Goal: Use online tool/utility: Utilize a website feature to perform a specific function

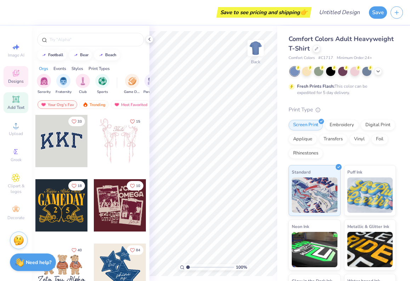
click at [17, 102] on icon at bounding box center [15, 99] width 7 height 7
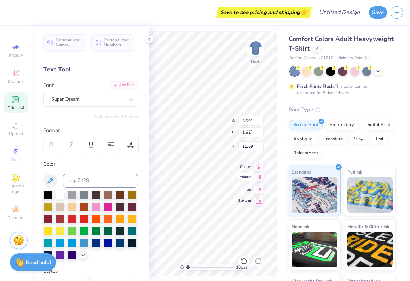
scroll to position [0, 0]
type textarea "[PERSON_NAME]"
click at [72, 142] on icon at bounding box center [71, 145] width 6 height 6
click at [115, 99] on div "Super Dream" at bounding box center [88, 99] width 74 height 11
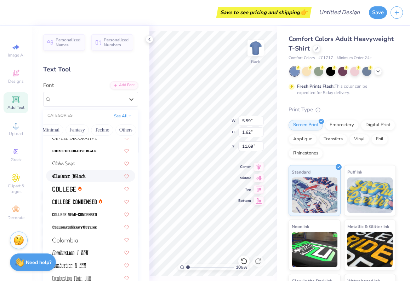
scroll to position [893, 0]
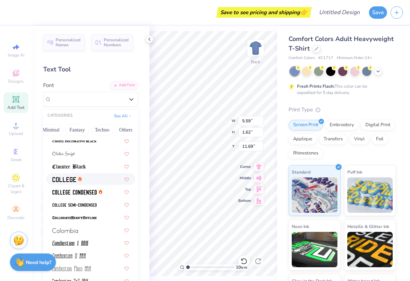
click at [103, 181] on div at bounding box center [90, 179] width 76 height 7
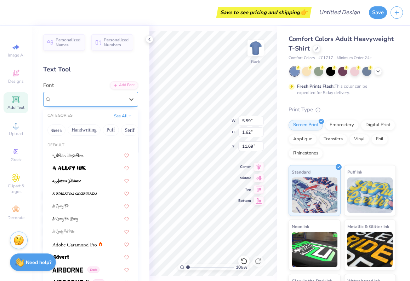
click at [90, 96] on div "College" at bounding box center [88, 99] width 74 height 11
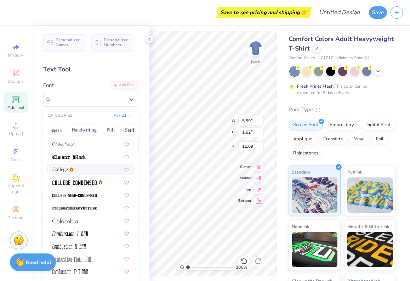
scroll to position [904, 0]
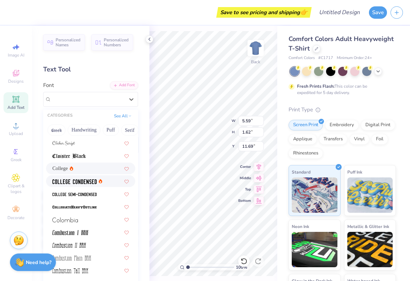
click at [89, 182] on img at bounding box center [74, 181] width 44 height 5
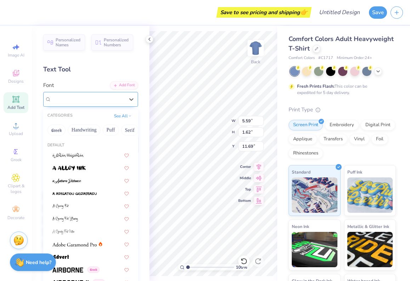
click at [103, 98] on div "College Condensed" at bounding box center [88, 99] width 74 height 11
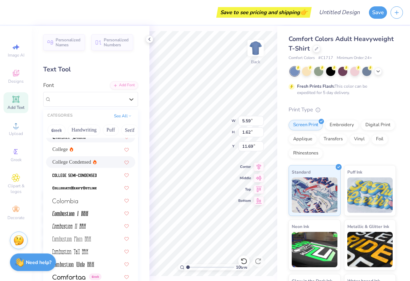
scroll to position [924, 0]
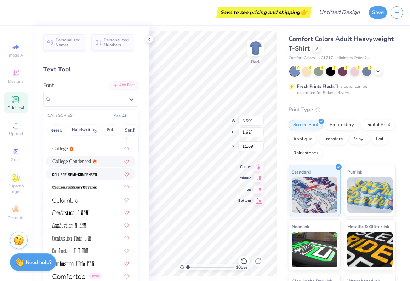
click at [102, 174] on div at bounding box center [90, 174] width 76 height 7
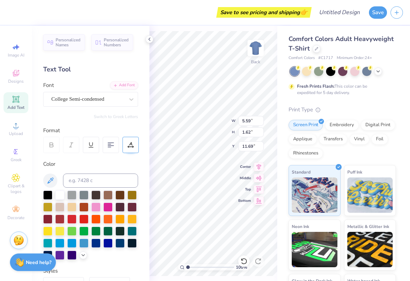
click at [130, 148] on icon at bounding box center [130, 145] width 6 height 6
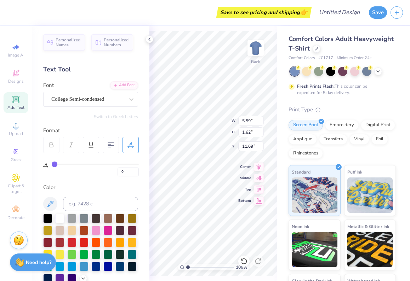
type input "1"
type input "2"
type input "3"
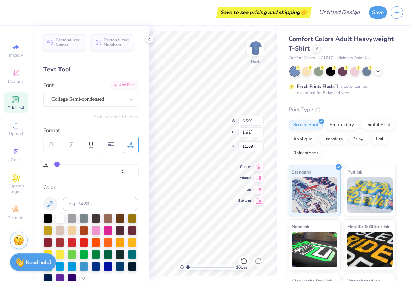
type input "3"
type input "4"
type input "5"
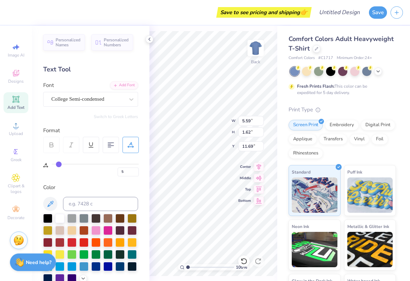
type input "6"
type input "7"
type input "8"
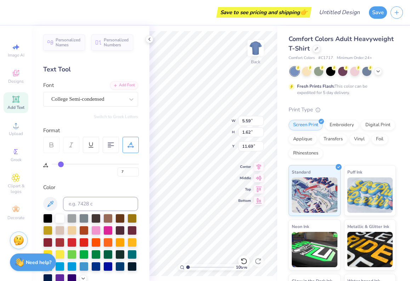
type input "8"
type input "9"
type input "10"
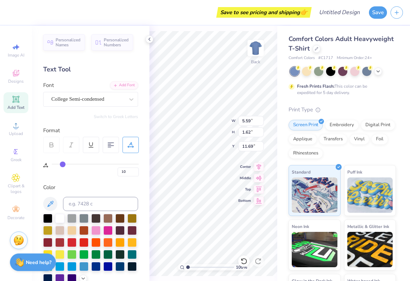
type input "11"
type input "12"
type input "13"
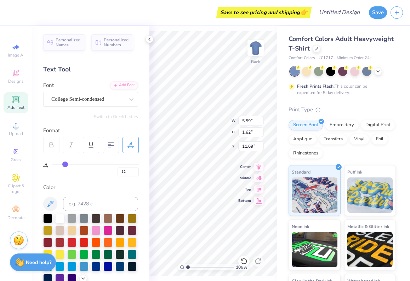
type input "13"
type input "14"
type input "15"
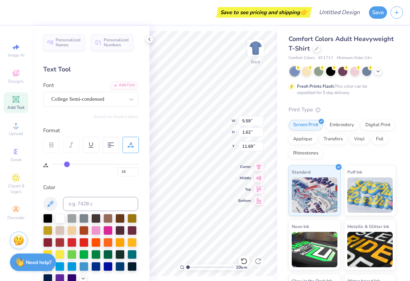
type input "16"
drag, startPoint x: 55, startPoint y: 165, endPoint x: 67, endPoint y: 167, distance: 12.6
click at [67, 167] on div "16" at bounding box center [95, 170] width 87 height 13
drag, startPoint x: 67, startPoint y: 168, endPoint x: 63, endPoint y: 167, distance: 4.0
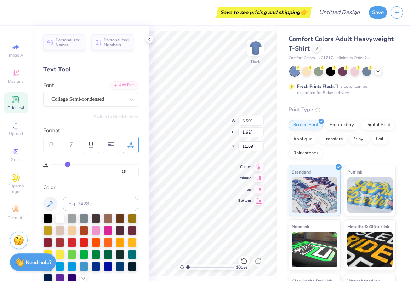
click at [63, 167] on div "16" at bounding box center [95, 170] width 87 height 13
type input "14"
type input "13"
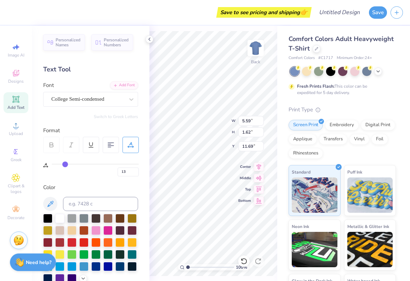
type input "12"
type input "11"
type input "10"
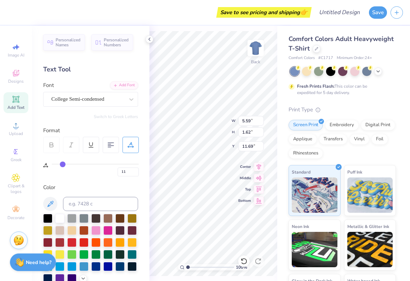
type input "10"
type input "9"
type input "10"
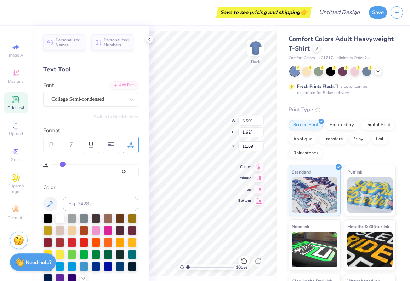
click at [63, 165] on input "range" at bounding box center [95, 164] width 87 height 1
type input "9"
type input "8"
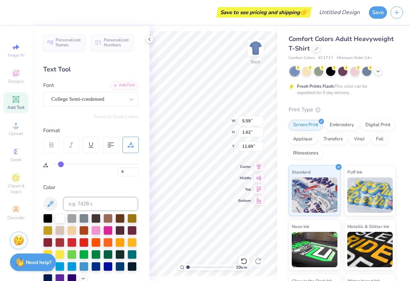
type input "7"
type input "6"
type input "5"
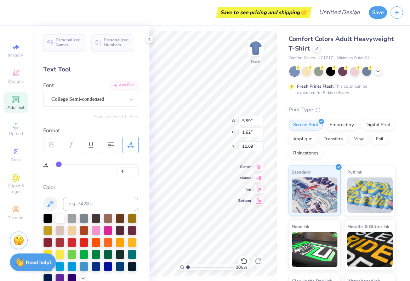
type input "5"
type input "4"
type input "3"
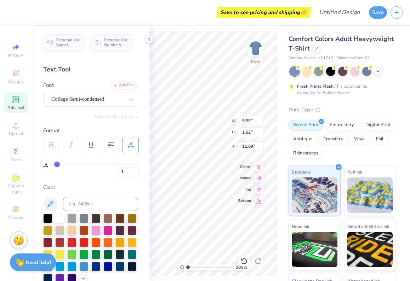
type input "2"
type input "1"
type input "0"
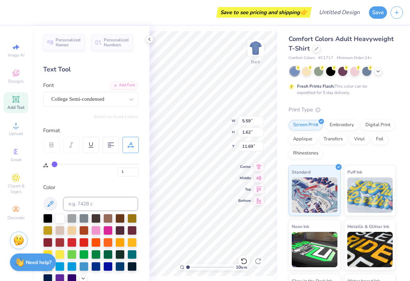
type input "0"
drag, startPoint x: 63, startPoint y: 165, endPoint x: 51, endPoint y: 165, distance: 11.7
type input "0"
click at [51, 165] on div "0" at bounding box center [91, 164] width 96 height 23
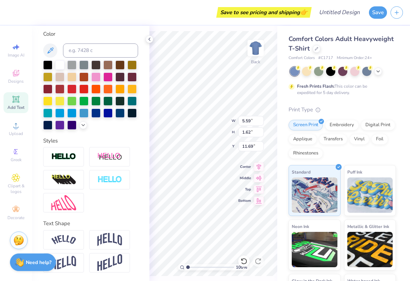
scroll to position [154, 0]
click at [73, 244] on img at bounding box center [63, 240] width 25 height 10
type input "7.42"
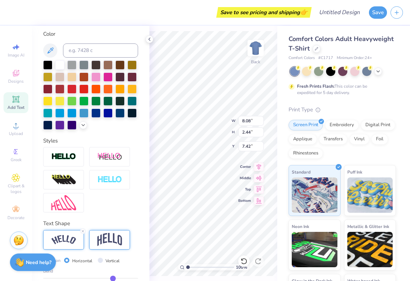
click at [112, 236] on img at bounding box center [109, 239] width 25 height 13
type input "5.85"
type input "2.79"
type input "7.24"
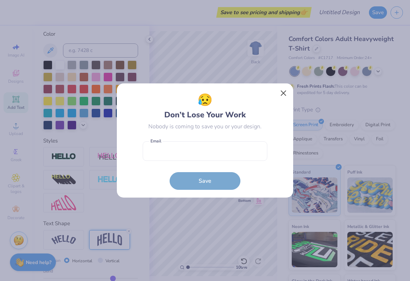
click at [284, 95] on button "Close" at bounding box center [283, 93] width 13 height 13
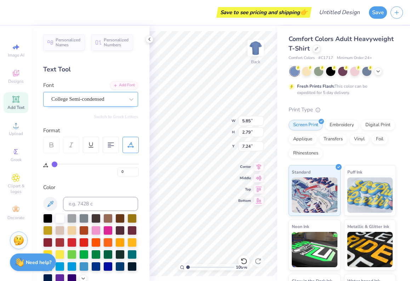
scroll to position [0, 0]
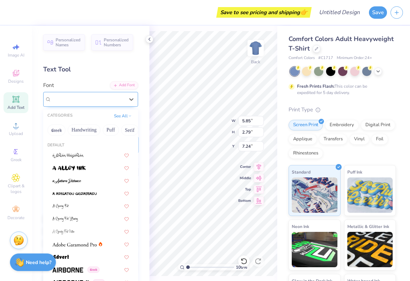
click at [82, 100] on span "College Semi-condensed" at bounding box center [77, 99] width 53 height 8
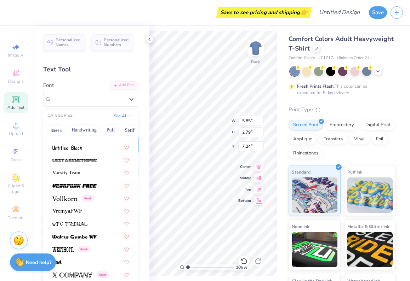
scroll to position [3767, 0]
click at [80, 174] on span "Varsity Team" at bounding box center [66, 173] width 28 height 7
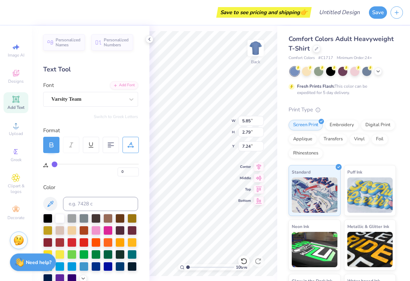
type input "6.84"
type input "3.04"
type input "7.12"
type textarea "txa"
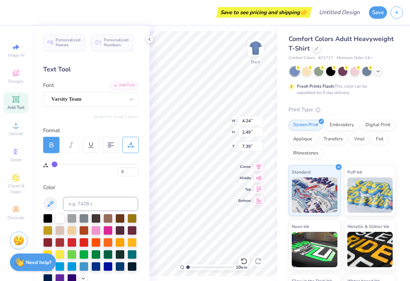
type input "8.51"
type input "5.01"
type input "4.88"
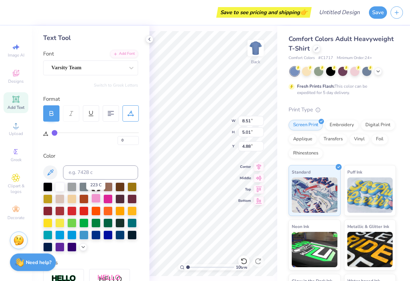
scroll to position [30, 0]
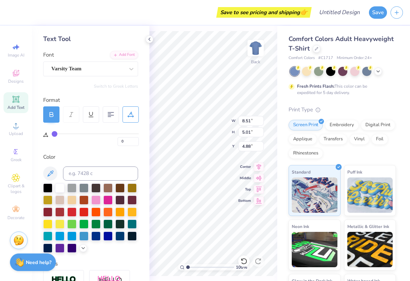
type input "1"
type input "2"
type input "3"
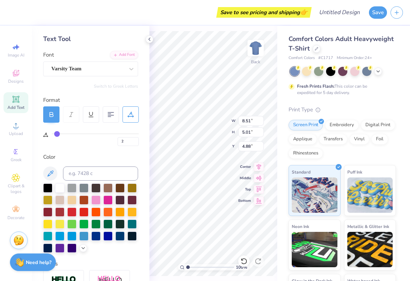
type input "3"
type input "4"
drag, startPoint x: 53, startPoint y: 131, endPoint x: 58, endPoint y: 132, distance: 4.7
type input "4"
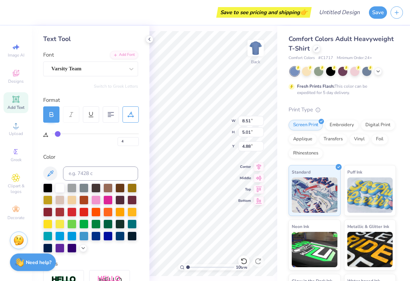
click at [58, 133] on input "range" at bounding box center [95, 133] width 87 height 1
type input "8.88"
type input "5.09"
type input "4.84"
click at [136, 140] on input "5" at bounding box center [128, 141] width 21 height 9
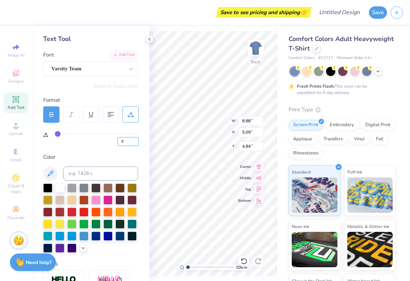
click at [136, 140] on input "6" at bounding box center [128, 141] width 21 height 9
click at [136, 140] on input "7" at bounding box center [128, 141] width 21 height 9
click at [136, 140] on input "8" at bounding box center [128, 141] width 21 height 9
click at [136, 140] on input "9" at bounding box center [128, 141] width 21 height 9
type input "10"
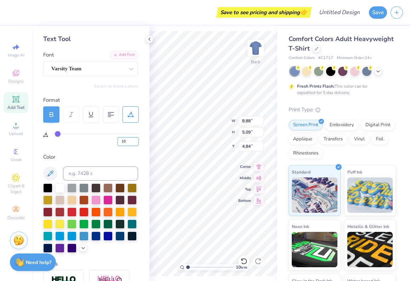
click at [136, 140] on input "10" at bounding box center [128, 141] width 21 height 9
type input "10"
type input "9.44"
type input "5.20"
type input "4.78"
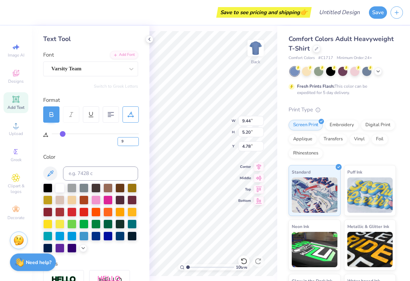
click at [135, 143] on input "9" at bounding box center [128, 141] width 21 height 9
click at [135, 143] on input "8" at bounding box center [128, 141] width 21 height 9
click at [135, 143] on input "7" at bounding box center [128, 141] width 21 height 9
type input "6"
click at [135, 143] on input "6" at bounding box center [128, 141] width 21 height 9
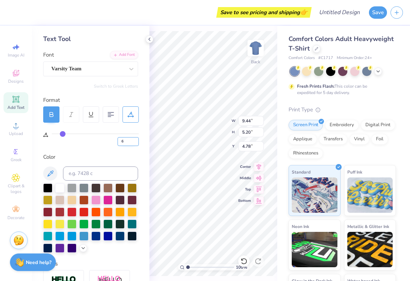
type input "6"
type input "9.06"
type input "5.12"
type input "4.82"
type input "5"
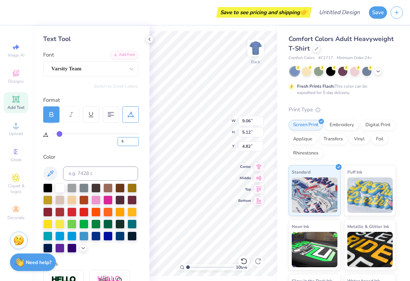
click at [136, 143] on input "5" at bounding box center [128, 141] width 21 height 9
type input "5"
type input "8.97"
type input "5.10"
type input "4.83"
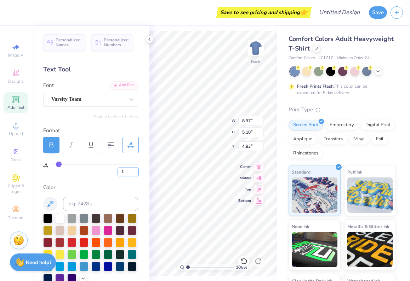
scroll to position [0, 0]
